Goal: Transaction & Acquisition: Purchase product/service

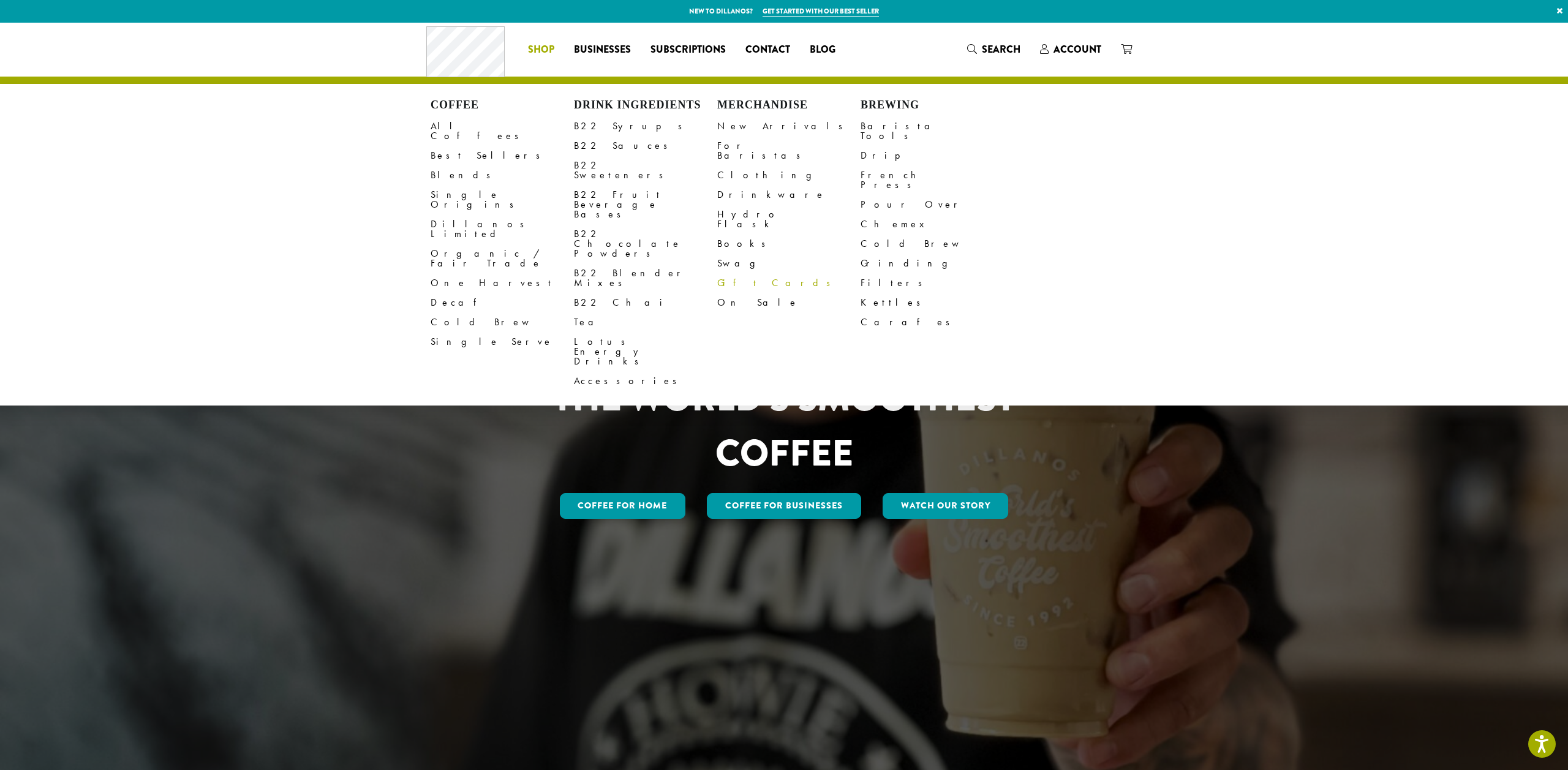
click at [741, 274] on link "Gift Cards" at bounding box center [788, 283] width 143 height 19
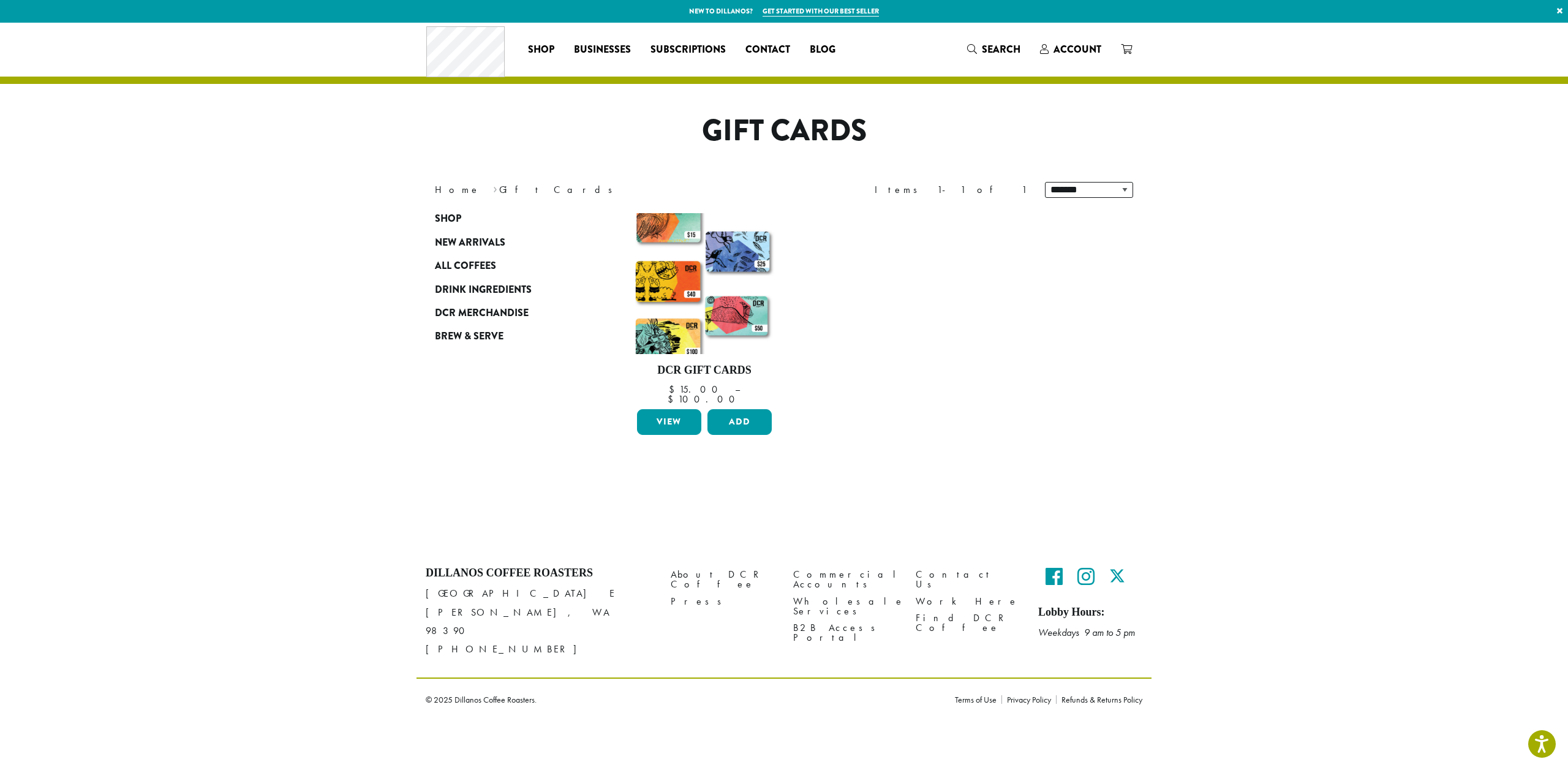
click at [322, 241] on section "**********" at bounding box center [784, 285] width 1568 height 525
click at [346, 292] on section "**********" at bounding box center [784, 285] width 1568 height 525
click at [722, 262] on img at bounding box center [704, 284] width 141 height 141
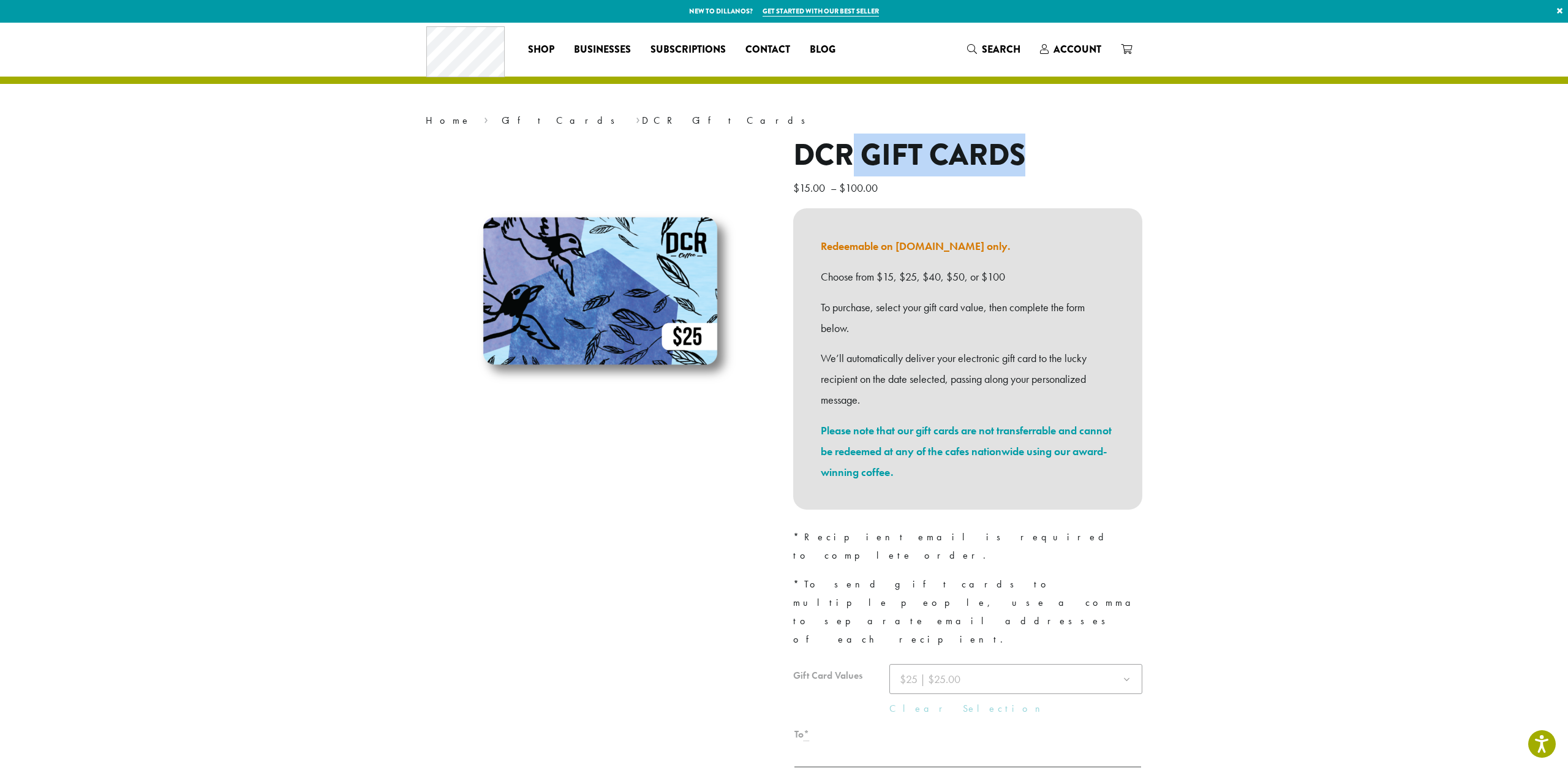
drag, startPoint x: 849, startPoint y: 154, endPoint x: 1052, endPoint y: 148, distance: 203.1
click at [1052, 148] on h1 "DCR Gift Cards" at bounding box center [968, 155] width 349 height 36
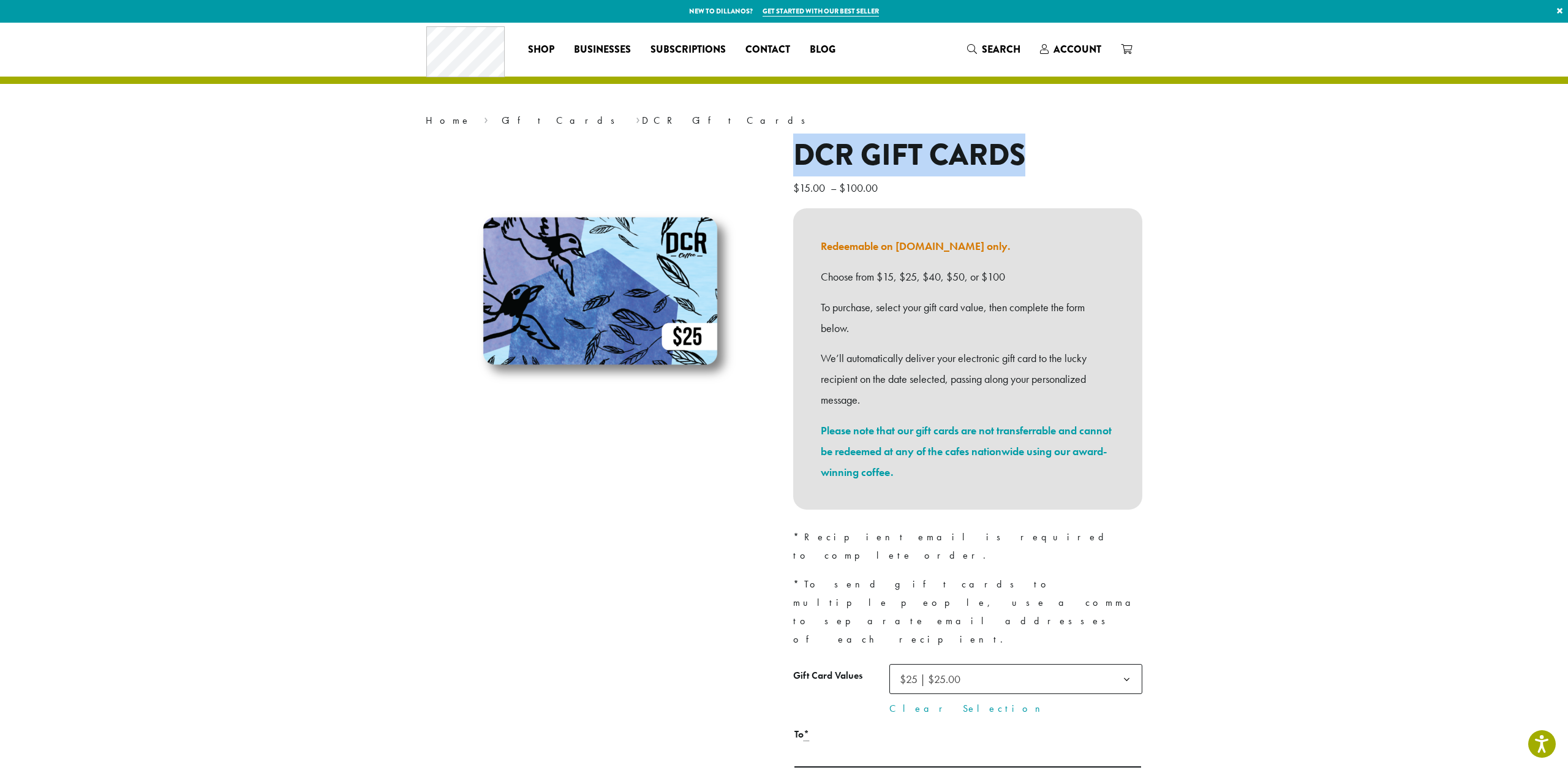
click at [920, 151] on h1 "DCR Gift Cards" at bounding box center [968, 155] width 349 height 36
click at [892, 154] on h1 "DCR Gift Cards" at bounding box center [968, 155] width 349 height 36
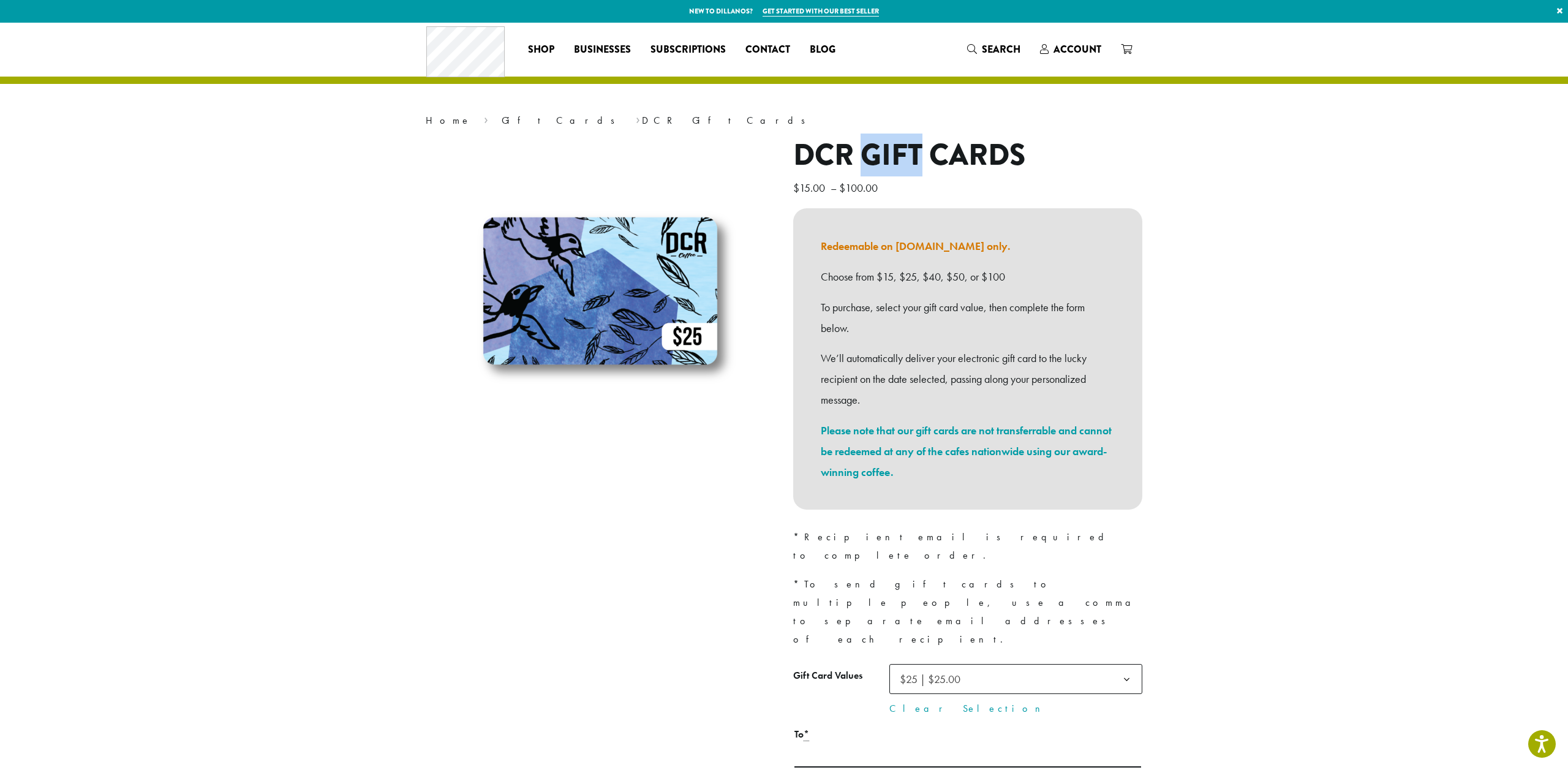
click at [892, 154] on h1 "DCR Gift Cards" at bounding box center [968, 155] width 349 height 36
click at [940, 152] on h1 "DCR Gift Cards" at bounding box center [968, 155] width 349 height 36
click at [922, 158] on h1 "DCR Gift Cards" at bounding box center [968, 155] width 349 height 36
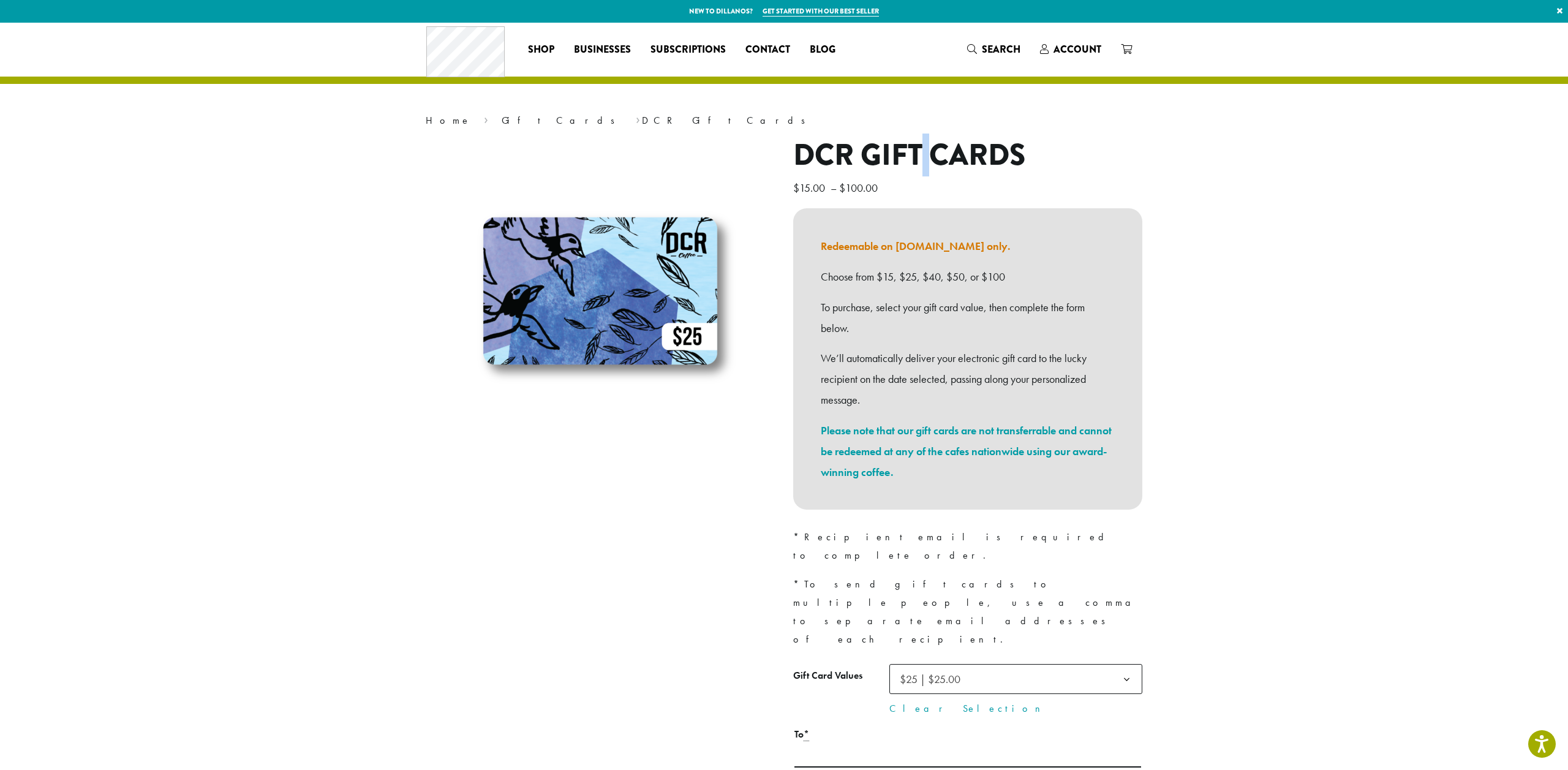
click at [939, 156] on h1 "DCR Gift Cards" at bounding box center [968, 155] width 349 height 36
